Goal: Information Seeking & Learning: Find specific page/section

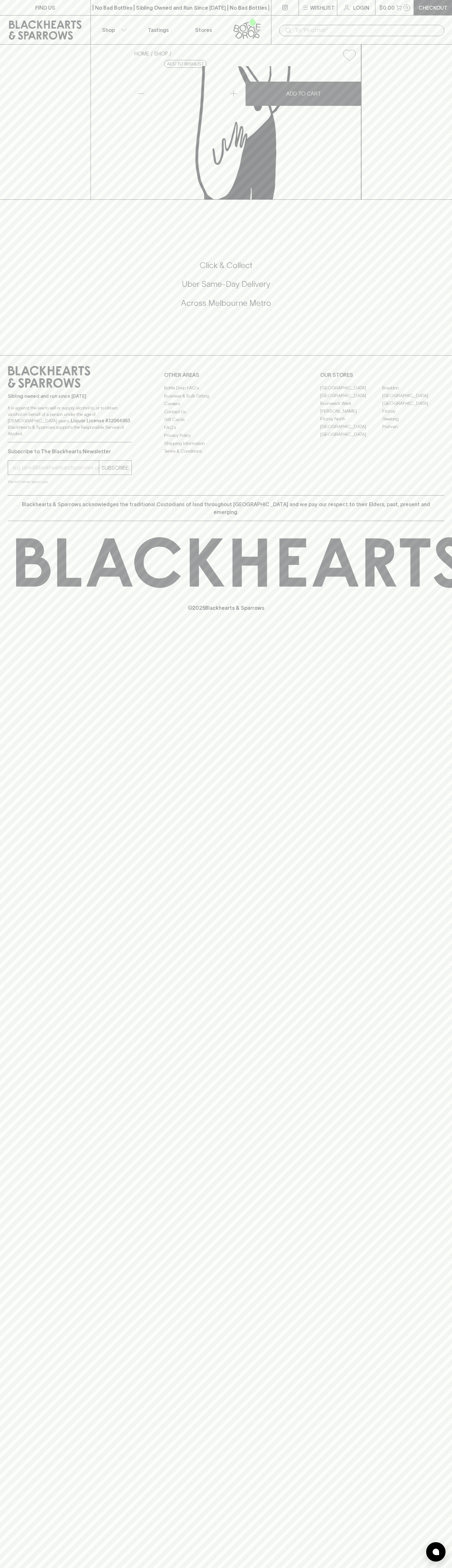
click at [175, 15] on div "| No Bad Bottles | Sibling Owned and Run Since [DATE] | No Bad Bottles | Siblin…" at bounding box center [180, 7] width 181 height 15
click at [448, 1558] on div "FIND US | No Bad Bottles | Sibling Owned and Run Since [DATE] | No Bad Bottles …" at bounding box center [226, 784] width 452 height 1568
click at [253, 1567] on html "FIND US | No Bad Bottles | Sibling Owned and Run Since [DATE] | No Bad Bottles …" at bounding box center [226, 784] width 452 height 1568
click at [10, 1483] on div "FIND US | No Bad Bottles | Sibling Owned and Run Since [DATE] | No Bad Bottles …" at bounding box center [226, 784] width 452 height 1568
